Goal: Find specific page/section: Find specific page/section

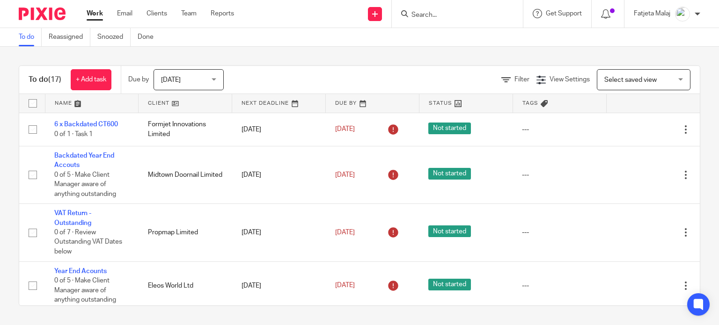
click at [459, 15] on input "Search" at bounding box center [453, 15] width 84 height 8
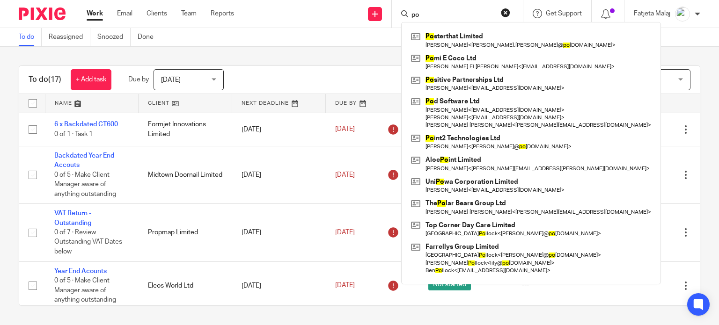
type input "p"
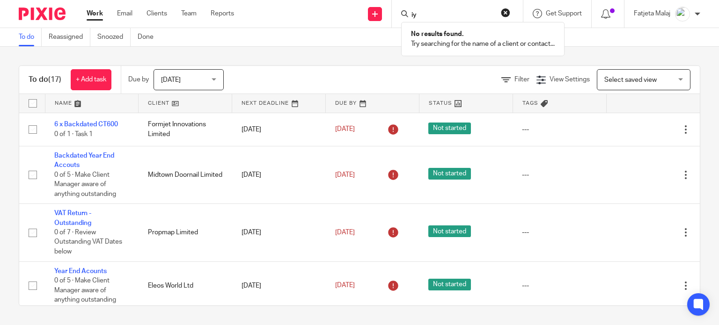
type input "i"
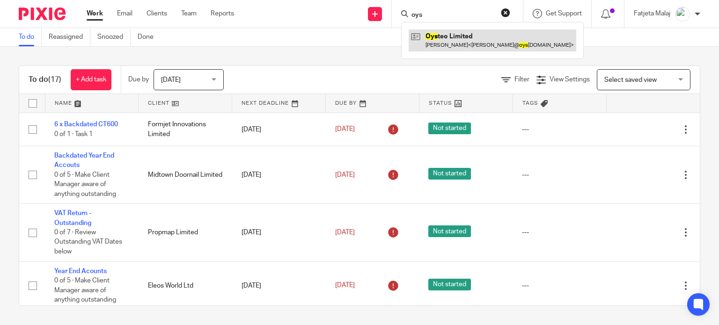
type input "oys"
click at [452, 39] on link at bounding box center [493, 41] width 168 height 22
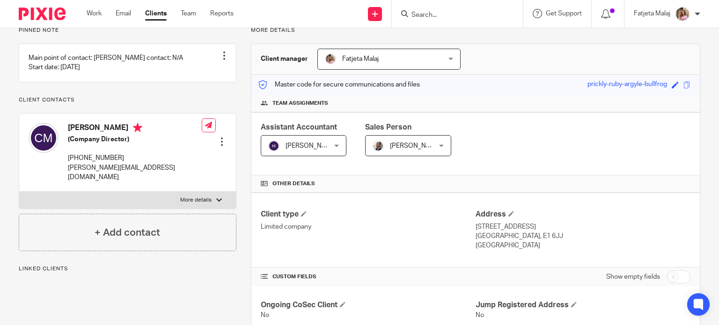
scroll to position [187, 0]
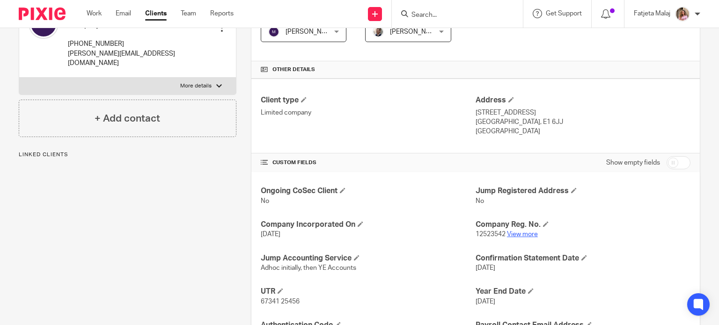
click at [525, 235] on link "View more" at bounding box center [522, 234] width 31 height 7
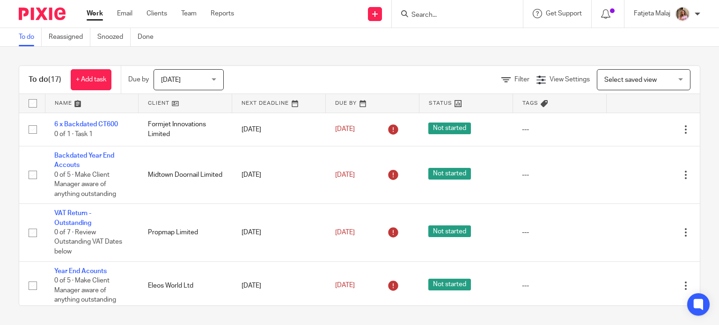
click at [475, 20] on div at bounding box center [457, 14] width 131 height 28
click at [475, 12] on input "Search" at bounding box center [453, 15] width 84 height 8
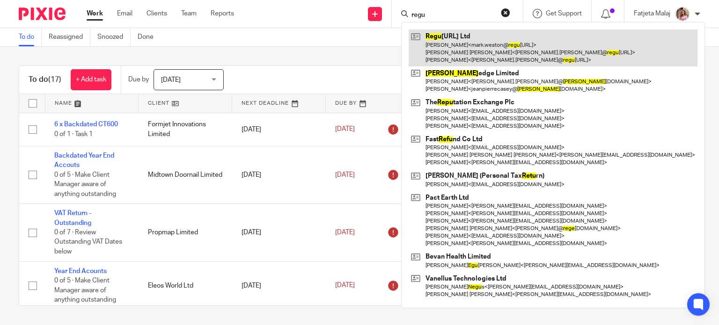
type input "regu"
click at [465, 44] on link at bounding box center [553, 48] width 289 height 37
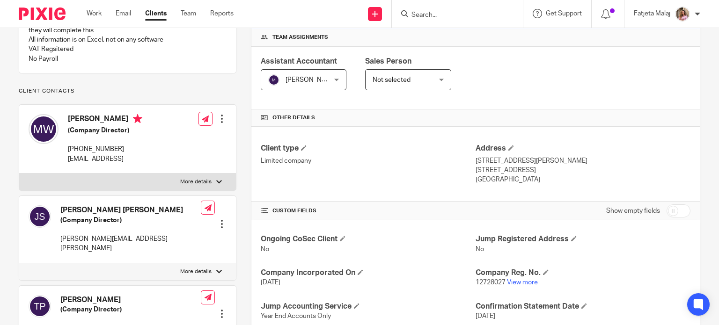
scroll to position [140, 0]
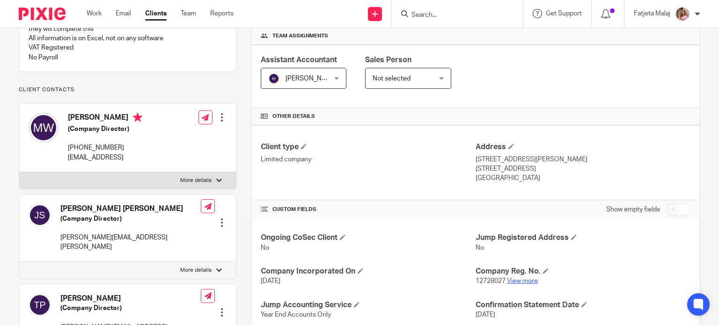
click at [513, 280] on link "View more" at bounding box center [522, 281] width 31 height 7
click at [438, 15] on input "Search" at bounding box center [453, 15] width 84 height 8
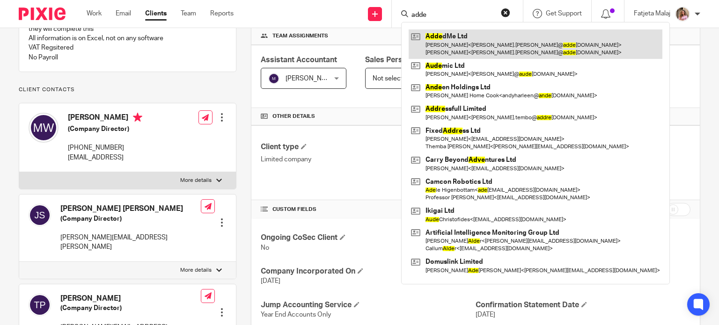
type input "adde"
click at [460, 37] on link at bounding box center [536, 44] width 254 height 29
